Goal: Check status

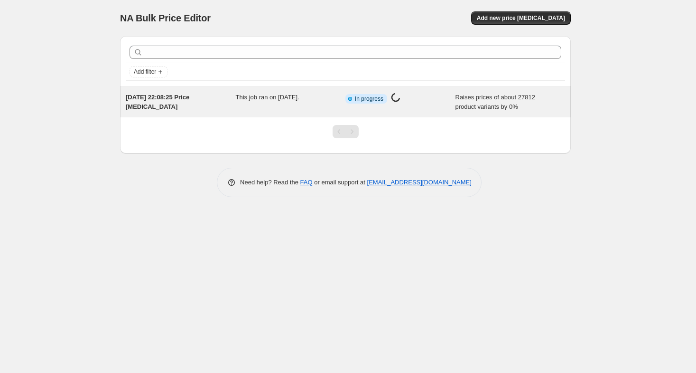
click at [254, 97] on span "This job ran on 21 september 2025." at bounding box center [268, 96] width 64 height 7
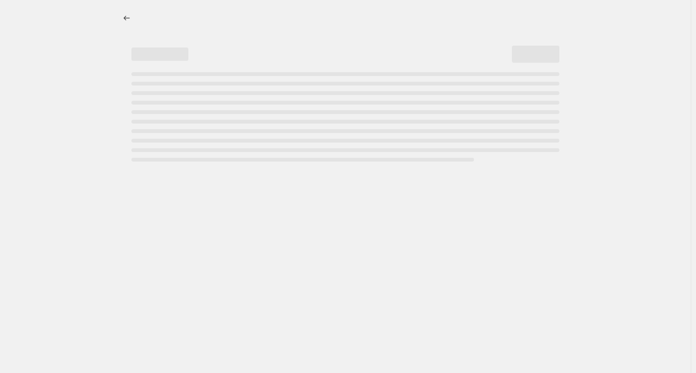
select select "percentage"
